Goal: Task Accomplishment & Management: Complete application form

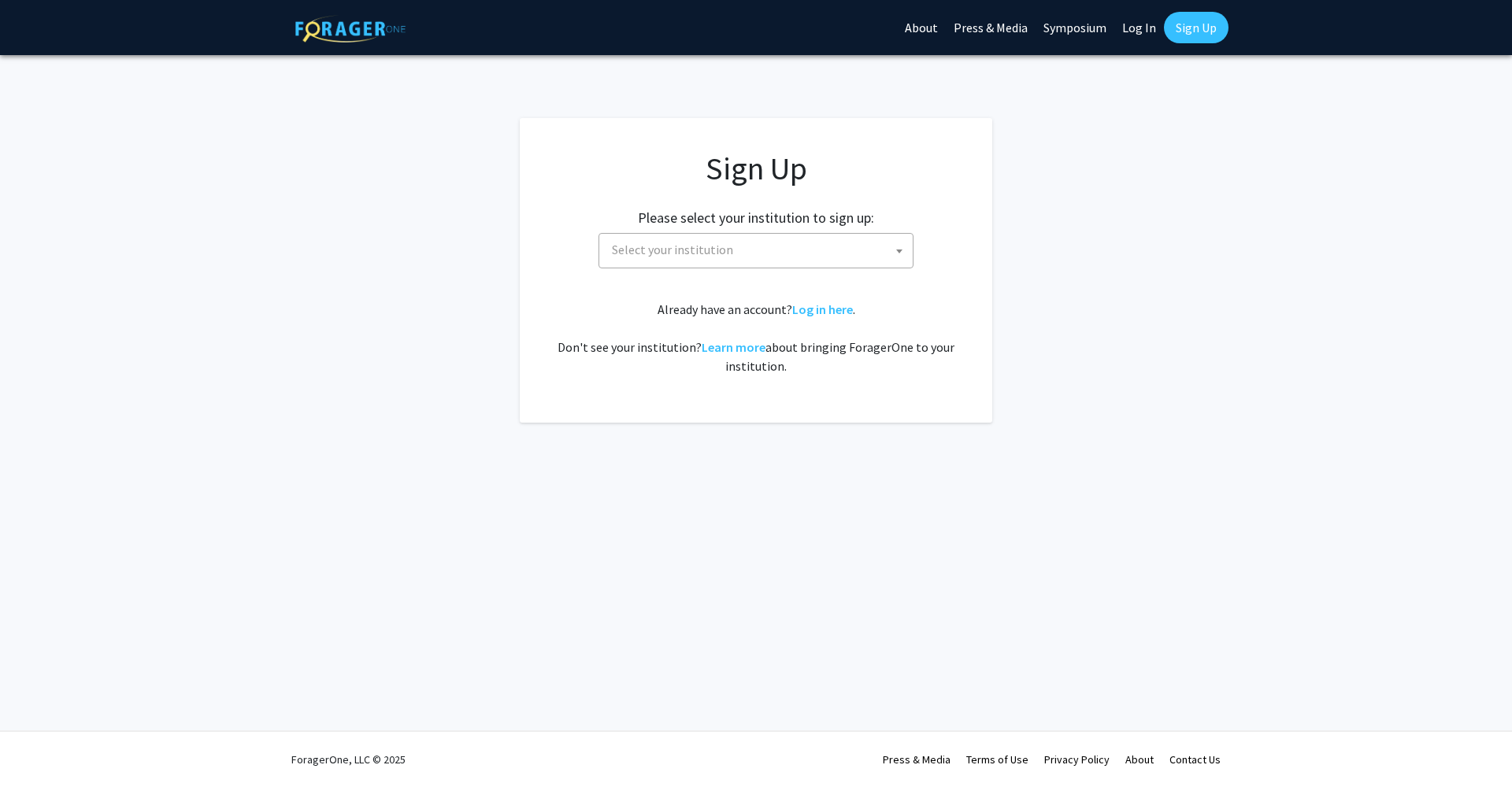
click at [726, 245] on span "Select your institution" at bounding box center [672, 250] width 121 height 15
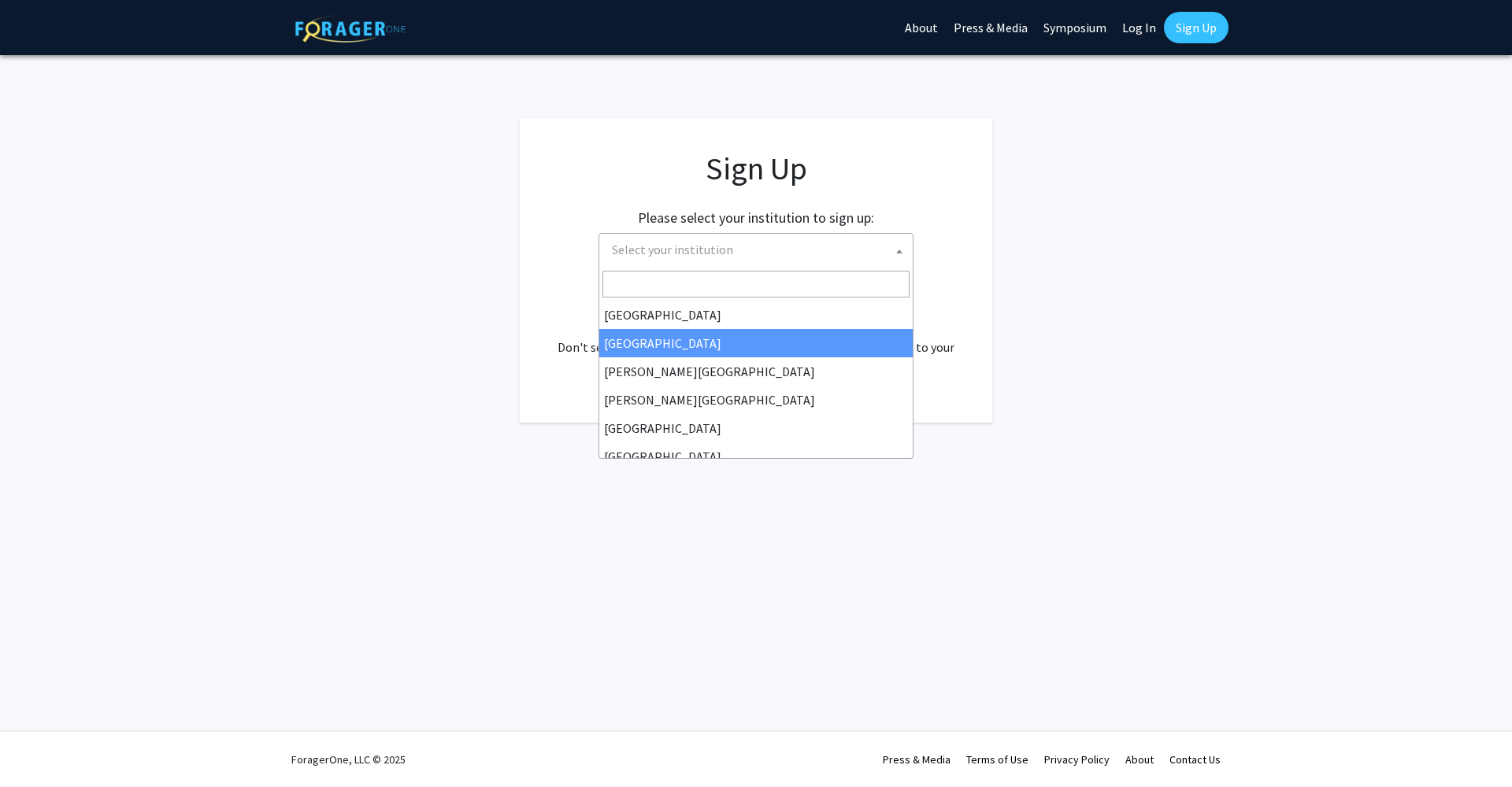
click at [674, 251] on span "Select your institution" at bounding box center [672, 250] width 121 height 15
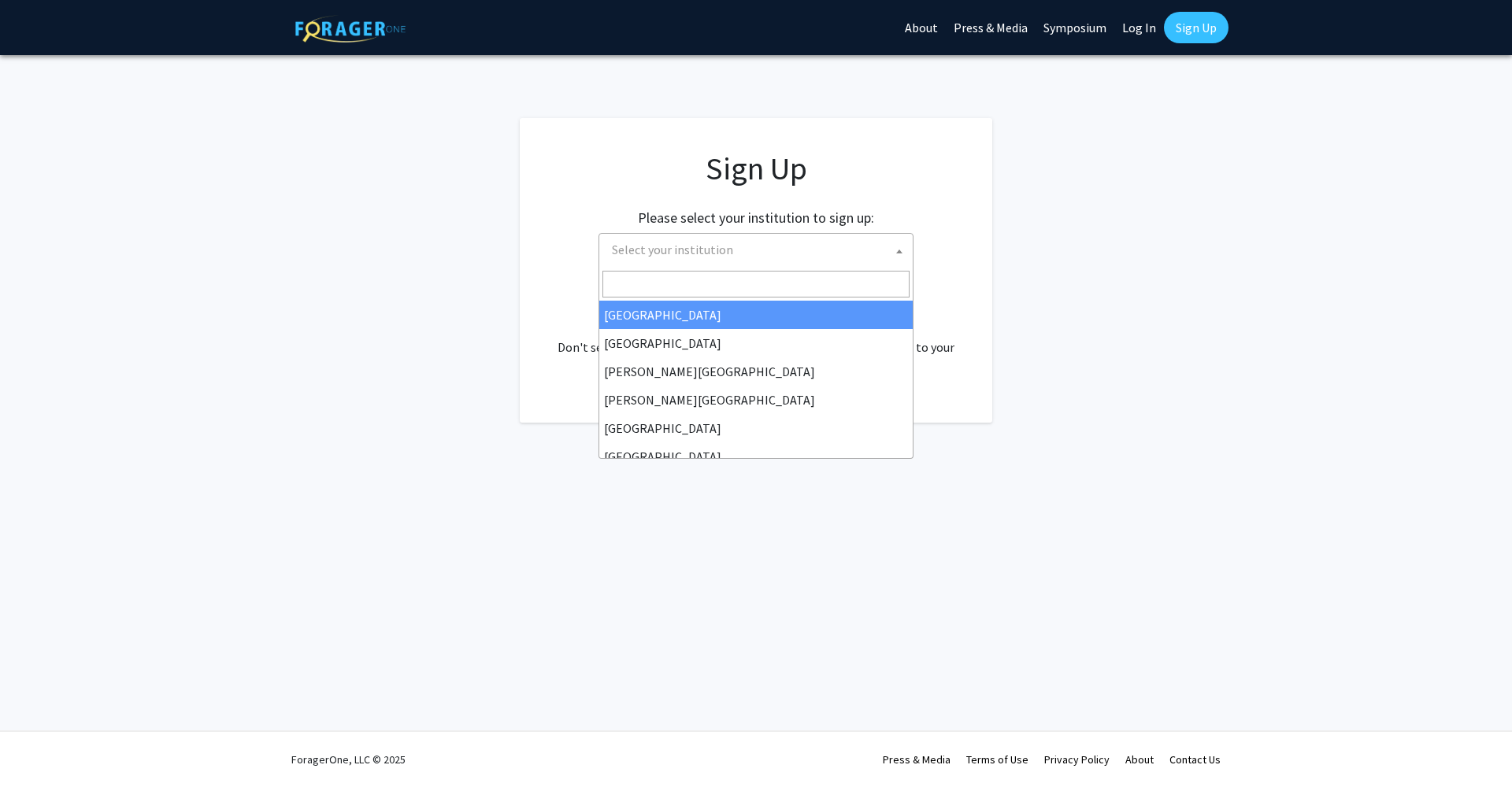
click at [674, 251] on span "Select your institution" at bounding box center [672, 250] width 121 height 15
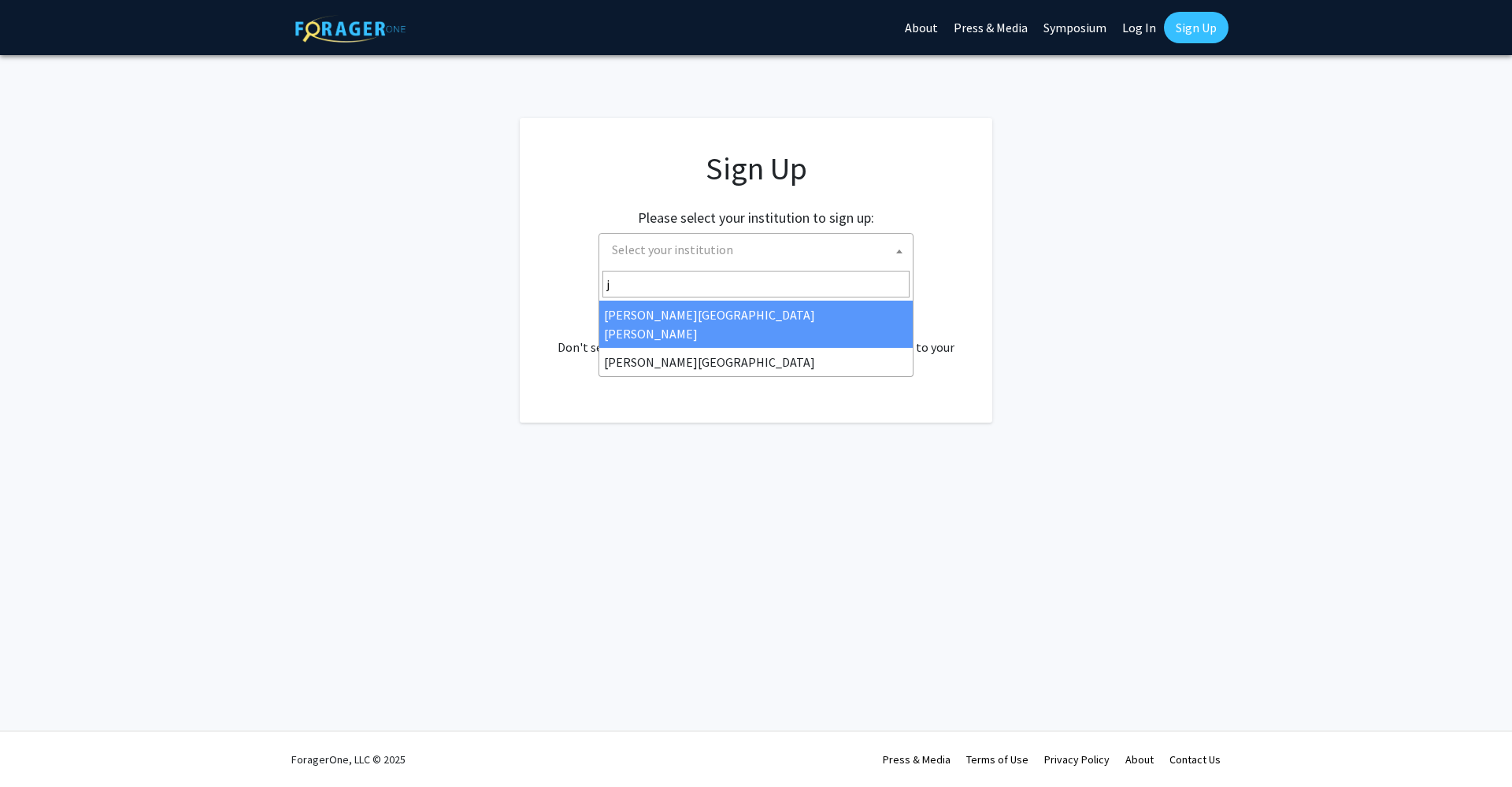
type input "j"
select select "1"
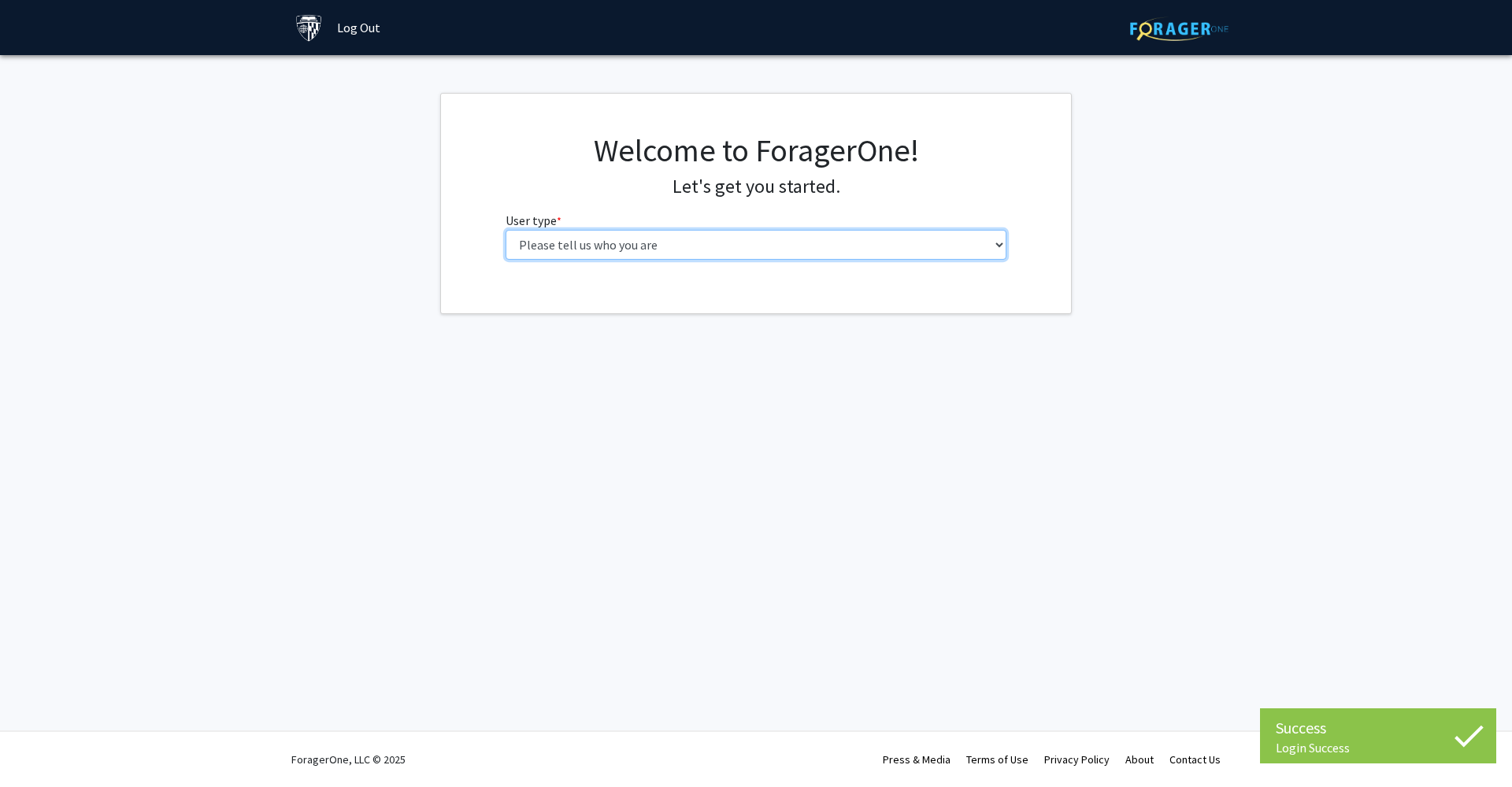
select select "2: masters"
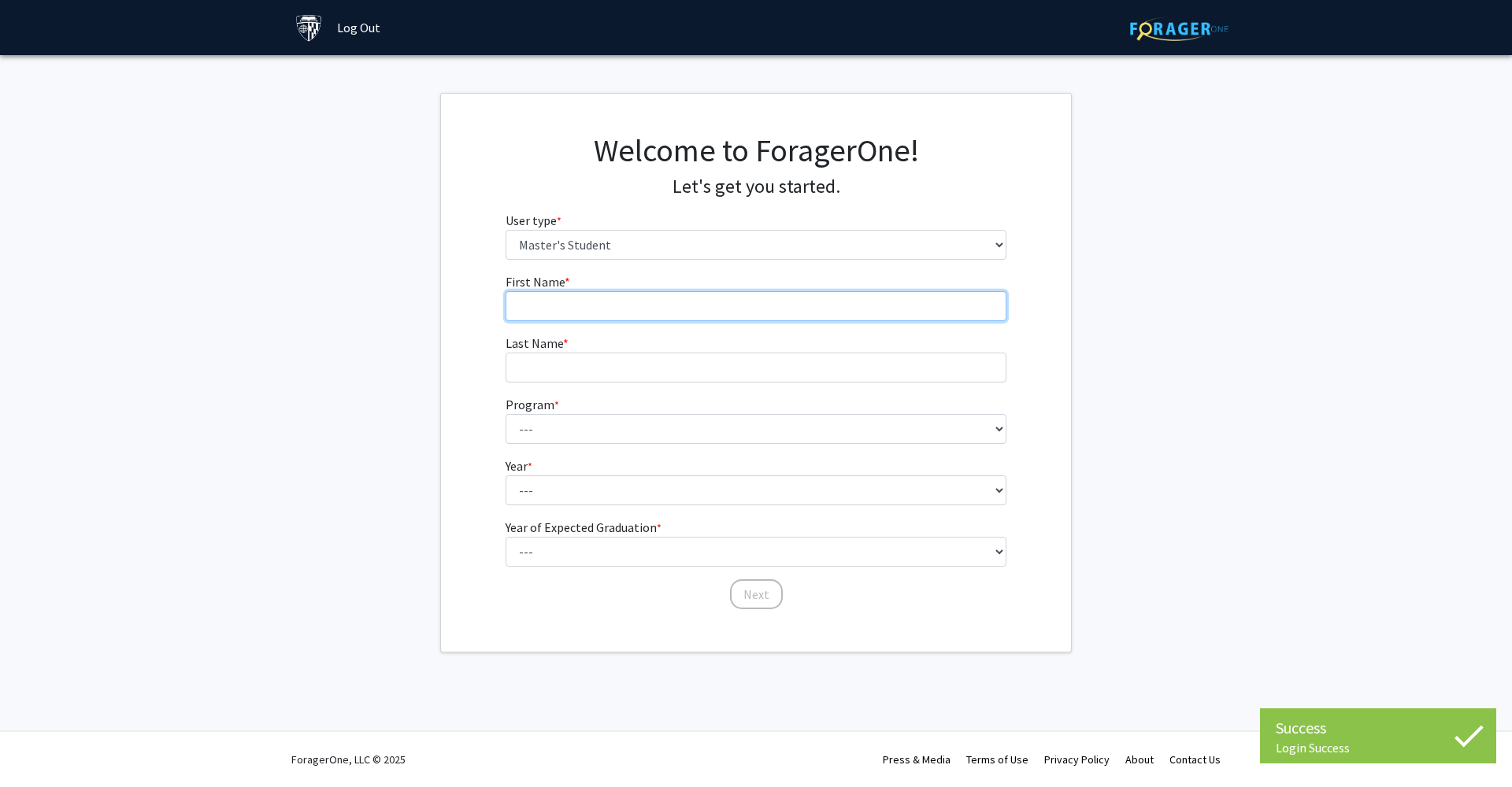
click at [626, 308] on input "First Name * required" at bounding box center [756, 306] width 502 height 30
